Goal: Task Accomplishment & Management: Use online tool/utility

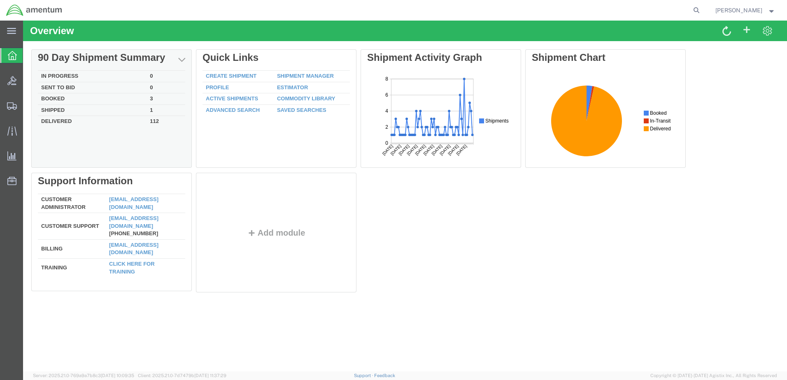
click at [64, 75] on div "Delete 90 Day Shipment Summary In Progress 0 Sent To Bid 0 Booked 3 Shipped 1 D…" at bounding box center [405, 172] width 748 height 247
click at [56, 75] on td "In Progress" at bounding box center [92, 77] width 109 height 12
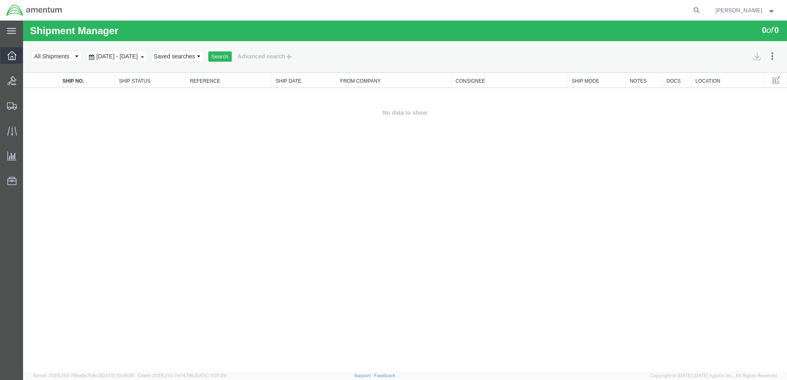
click at [13, 56] on icon at bounding box center [11, 55] width 9 height 9
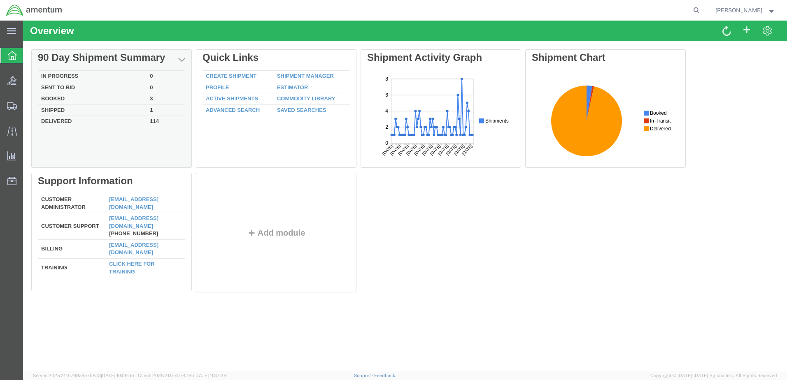
click at [75, 75] on td "In Progress" at bounding box center [92, 77] width 109 height 12
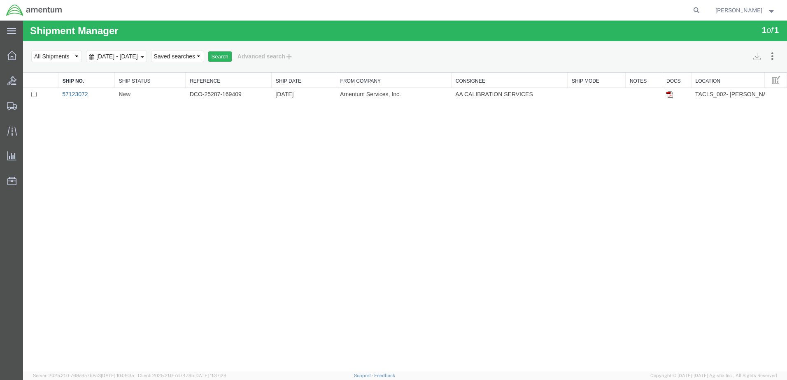
click at [80, 94] on link "57123072" at bounding box center [75, 94] width 26 height 7
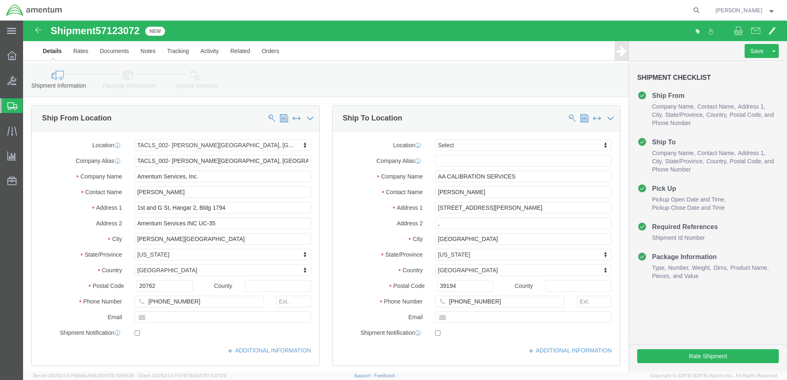
select select "42675"
select select
click button "Rate Shipment"
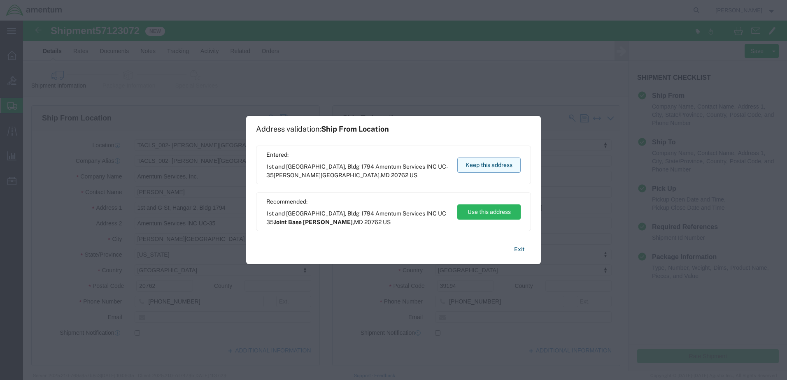
click at [503, 159] on button "Keep this address" at bounding box center [488, 165] width 63 height 15
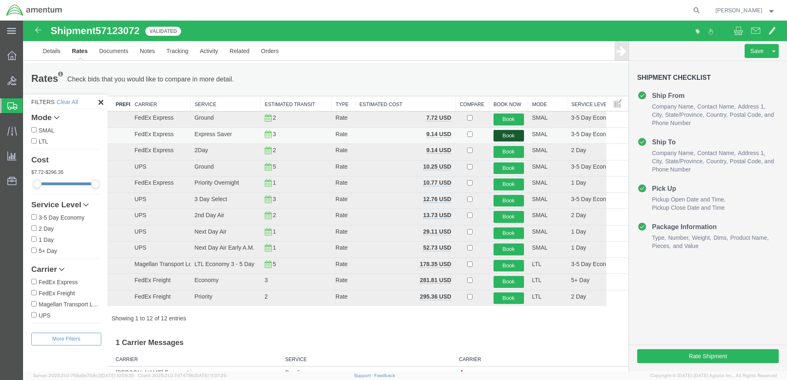
click at [508, 132] on button "Book" at bounding box center [509, 136] width 30 height 12
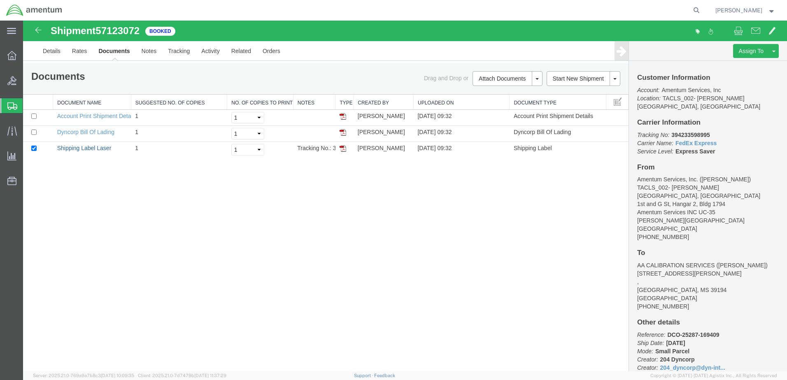
drag, startPoint x: 93, startPoint y: 150, endPoint x: 335, endPoint y: 220, distance: 252.3
click at [93, 150] on link "Shipping Label Laser" at bounding box center [84, 148] width 54 height 7
click at [14, 49] on div at bounding box center [11, 55] width 23 height 16
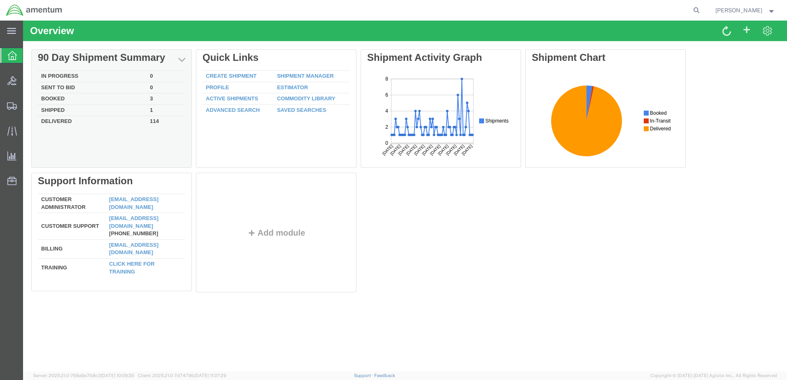
click at [73, 74] on td "In Progress" at bounding box center [92, 77] width 109 height 12
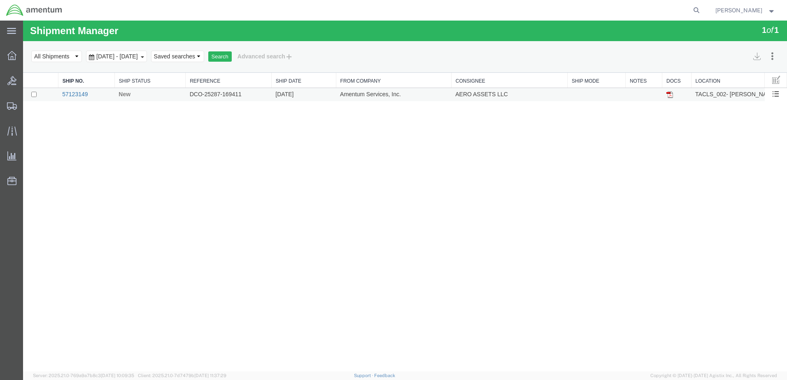
drag, startPoint x: 84, startPoint y: 93, endPoint x: 109, endPoint y: 116, distance: 34.1
click at [84, 93] on link "57123149" at bounding box center [75, 94] width 26 height 7
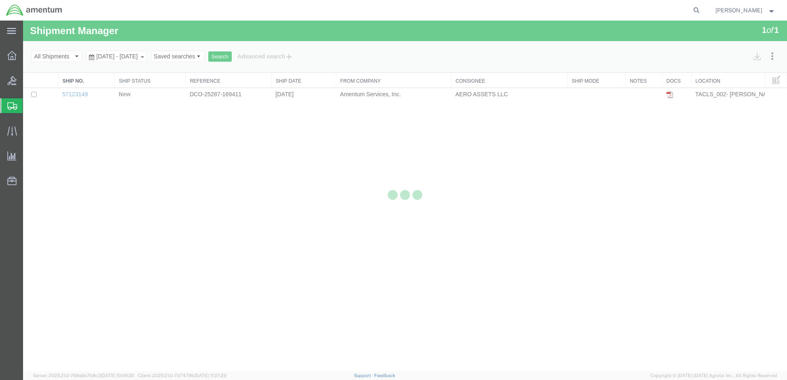
select select "42675"
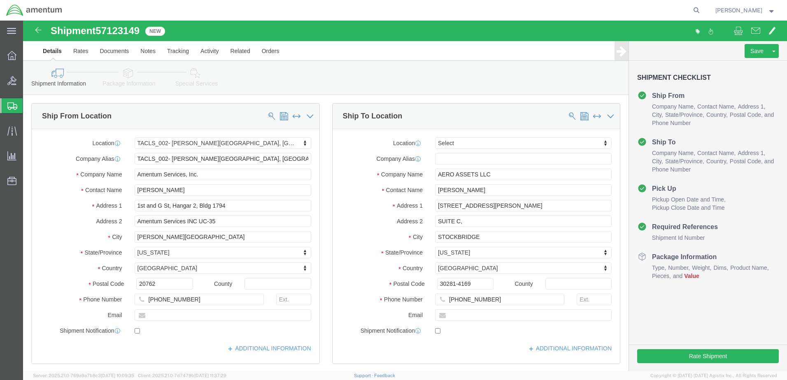
click span "Value"
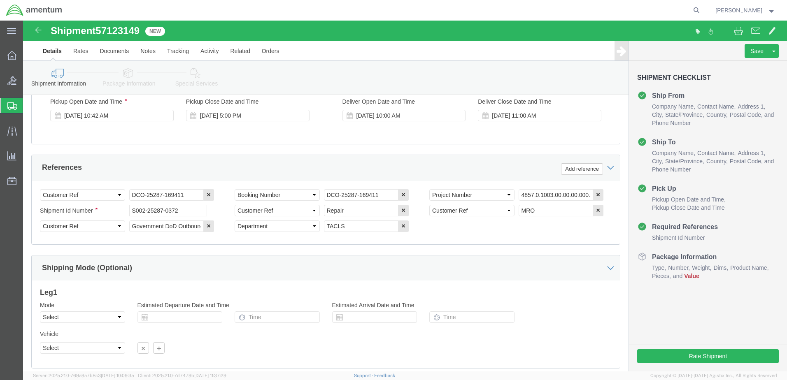
scroll to position [387, 0]
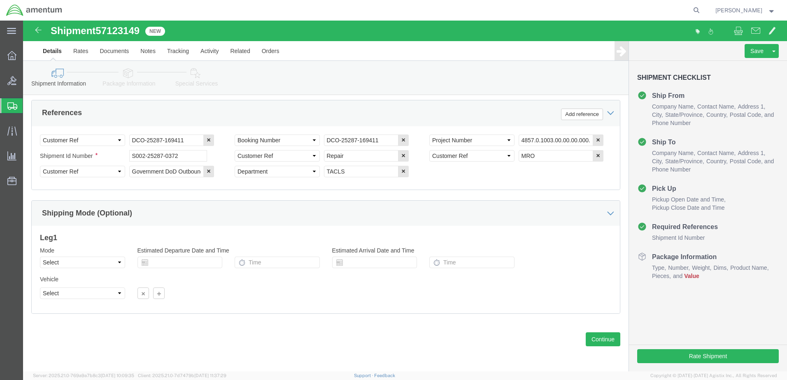
click h4 "Package Information"
click button "Continue"
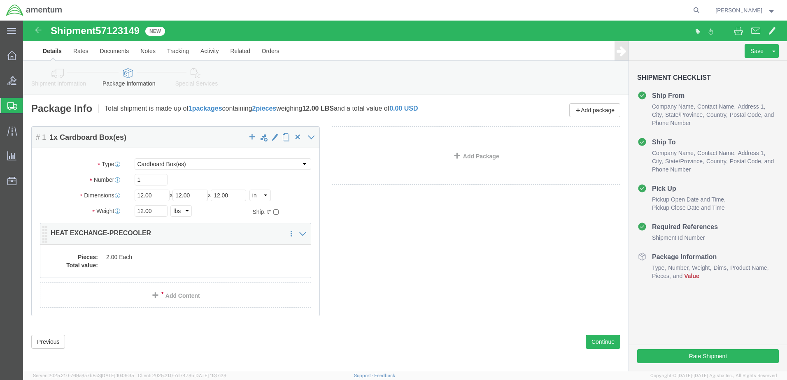
click dd
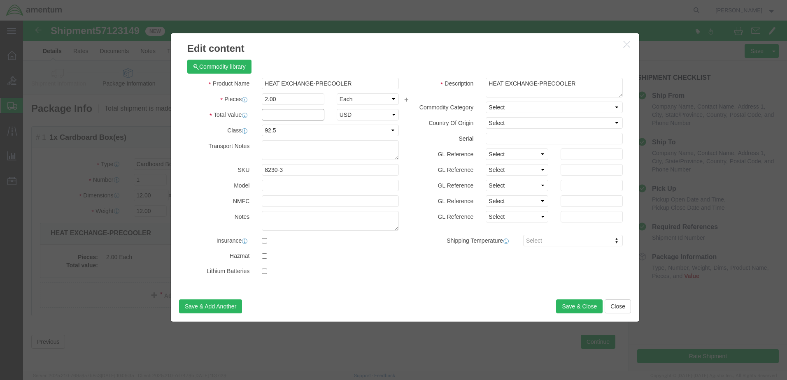
click input "text"
type input "2000"
click div "Save & Add Another Save & Close Close"
click div
click textarea
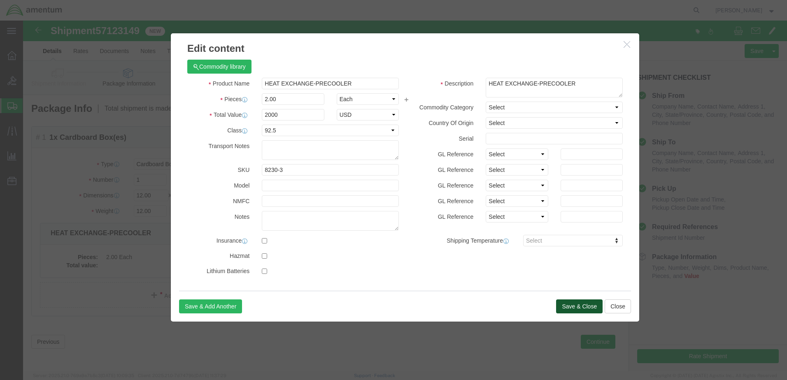
click button "Save & Close"
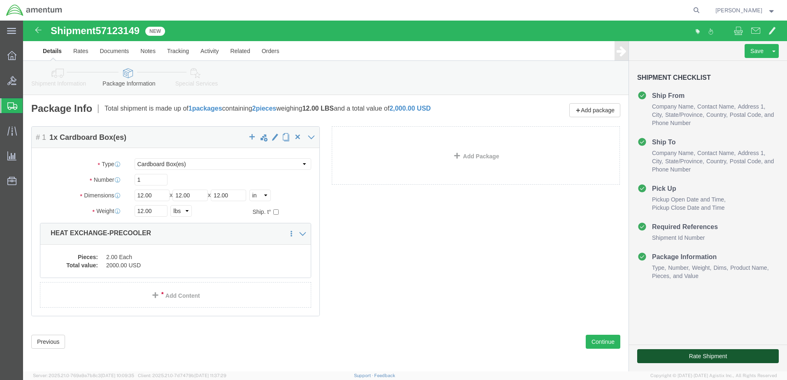
click button "Rate Shipment"
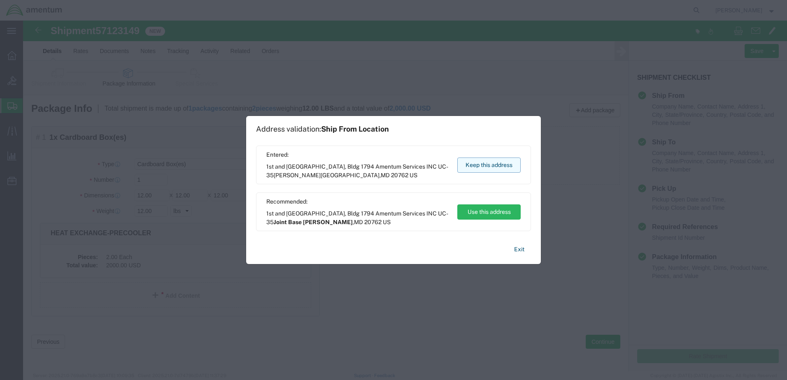
click at [489, 162] on button "Keep this address" at bounding box center [488, 165] width 63 height 15
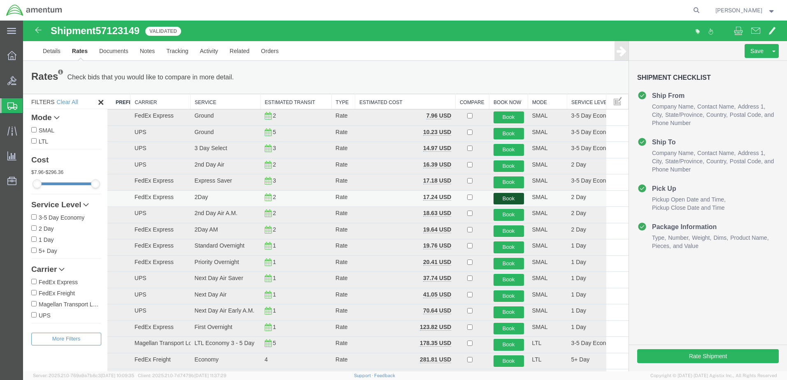
click at [500, 196] on button "Book" at bounding box center [509, 199] width 30 height 12
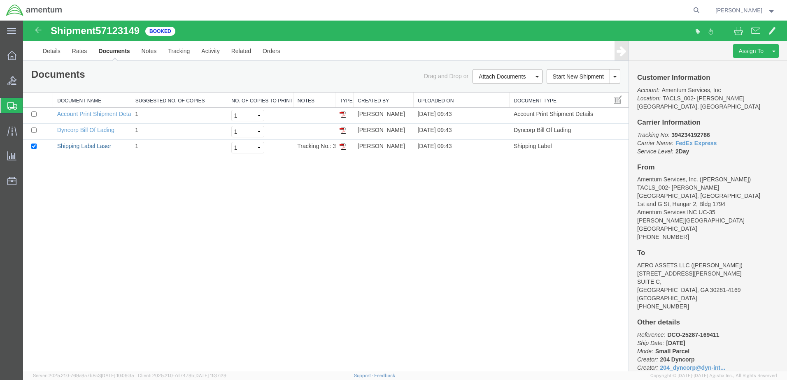
drag, startPoint x: 86, startPoint y: 144, endPoint x: 300, endPoint y: 186, distance: 218.9
click at [86, 144] on link "Shipping Label Laser" at bounding box center [84, 146] width 54 height 7
